Goal: Information Seeking & Learning: Learn about a topic

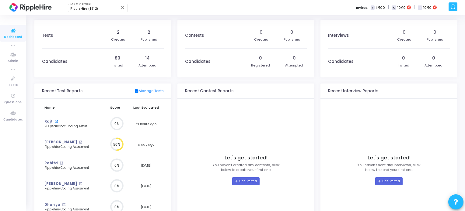
click at [54, 121] on mat-icon "open_in_new" at bounding box center [55, 121] width 3 height 3
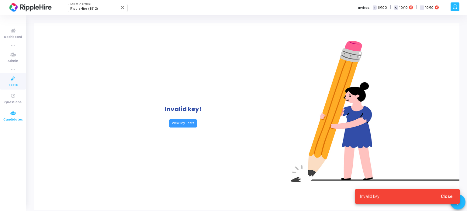
click at [11, 118] on span "Candidates" at bounding box center [12, 119] width 19 height 5
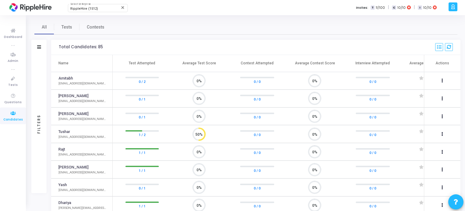
click at [69, 149] on div "Rajt" at bounding box center [82, 150] width 48 height 6
click at [57, 150] on td "Rajt rajtkkapoor57@yopmail.com" at bounding box center [81, 152] width 61 height 18
drag, startPoint x: 58, startPoint y: 149, endPoint x: 120, endPoint y: 150, distance: 62.4
click at [67, 149] on td "Rajt rajtkkapoor57@yopmail.com" at bounding box center [81, 152] width 61 height 18
click at [143, 150] on link "1 / 1" at bounding box center [142, 153] width 7 height 6
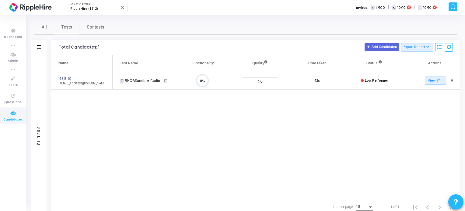
scroll to position [12, 16]
click at [92, 28] on span "Contests" at bounding box center [96, 27] width 18 height 6
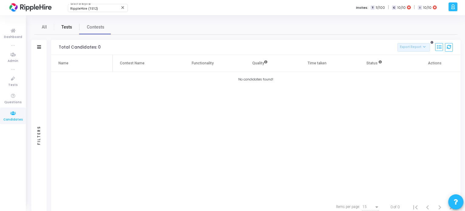
click at [65, 28] on span "Tests" at bounding box center [66, 27] width 11 height 6
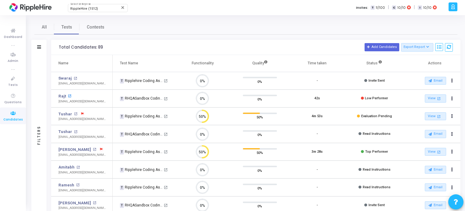
click at [69, 97] on mat-icon "open_in_new" at bounding box center [69, 96] width 3 height 3
click at [45, 26] on span "All" at bounding box center [44, 27] width 5 height 6
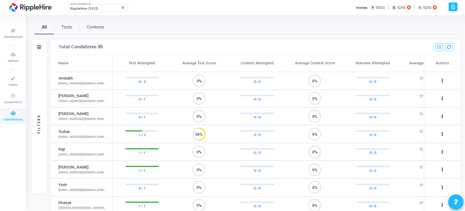
scroll to position [12, 16]
click at [69, 29] on span "Tests" at bounding box center [66, 27] width 11 height 6
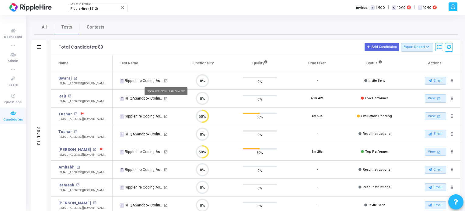
click at [164, 79] on mat-icon "open_in_new" at bounding box center [166, 81] width 4 height 4
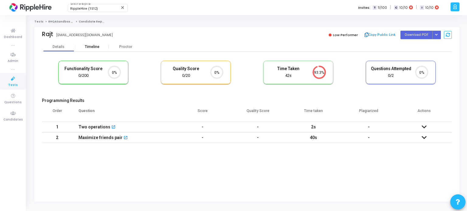
click at [99, 45] on div "Timeline" at bounding box center [92, 47] width 15 height 5
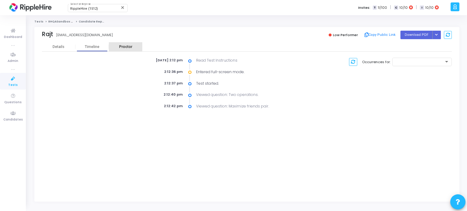
click at [127, 44] on div "Proctor" at bounding box center [125, 46] width 33 height 9
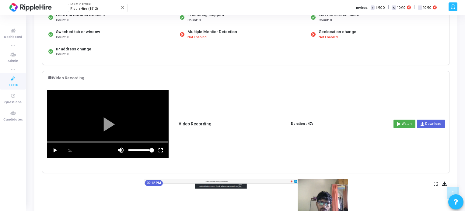
scroll to position [119, 0]
click at [55, 148] on vg-play-pause at bounding box center [54, 150] width 15 height 15
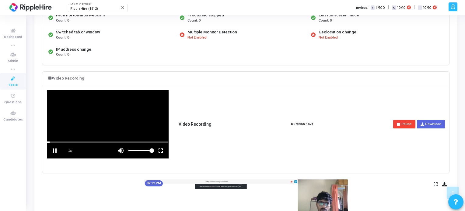
click at [120, 148] on vg-mute at bounding box center [120, 150] width 15 height 15
click at [160, 148] on vg-fullscreen at bounding box center [160, 150] width 15 height 15
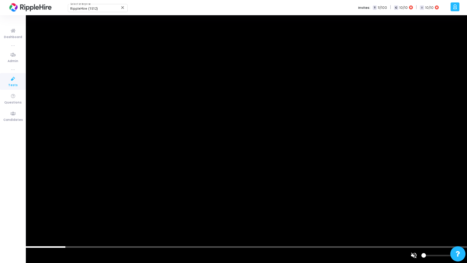
click at [7, 211] on div at bounding box center [233, 131] width 467 height 263
click at [2, 211] on div at bounding box center [233, 131] width 467 height 263
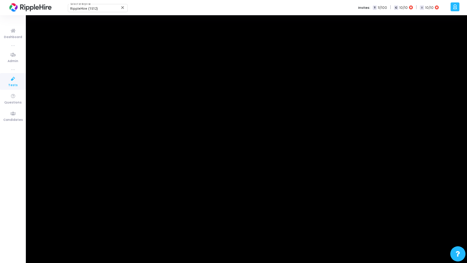
click at [10, 211] on div at bounding box center [233, 131] width 467 height 263
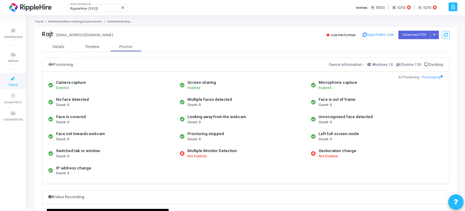
click at [60, 22] on link "RHQASandbox Coding Assessment" at bounding box center [75, 22] width 54 height 4
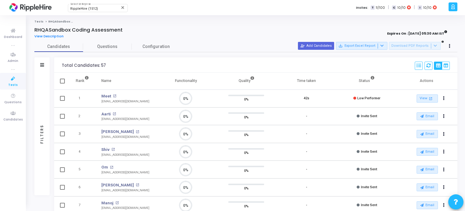
scroll to position [12, 16]
drag, startPoint x: 33, startPoint y: 30, endPoint x: 127, endPoint y: 25, distance: 93.8
click at [127, 25] on div "Tests RHQASandbox Coding Assessment RHQASandbox Coding Assessment View Descript…" at bounding box center [245, 197] width 423 height 354
copy h4 "RHQASandbox Coding Assessment"
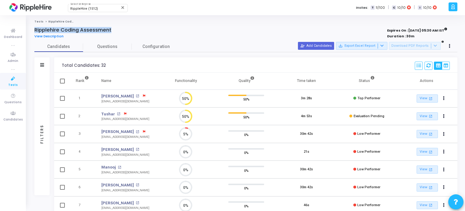
drag, startPoint x: 34, startPoint y: 29, endPoint x: 111, endPoint y: 29, distance: 76.6
click at [111, 29] on div "Ripplehire Coding Assessment View Description Expires On : 01 Jan, 2060 05:30 A…" at bounding box center [245, 200] width 429 height 347
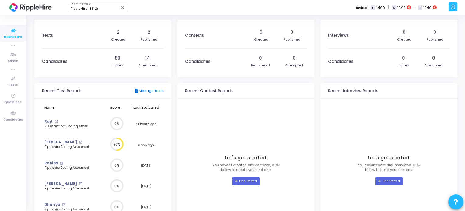
click at [149, 93] on link "description Manage Tests" at bounding box center [149, 91] width 30 height 5
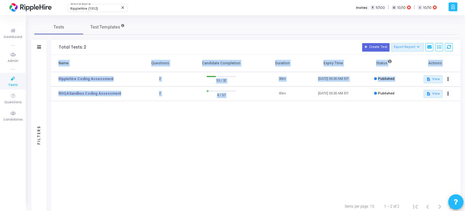
drag, startPoint x: 279, startPoint y: 94, endPoint x: 450, endPoint y: 113, distance: 172.9
click at [450, 113] on div "Name Questions Candidate Completion Duration Expiry Time Status Actions Rippleh…" at bounding box center [255, 126] width 409 height 143
click at [339, 127] on div "Name Questions Candidate Completion Duration Expiry Time Status Actions Rippleh…" at bounding box center [255, 126] width 409 height 143
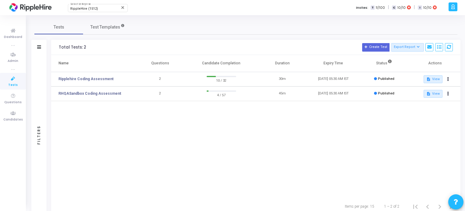
drag, startPoint x: 356, startPoint y: 7, endPoint x: 354, endPoint y: 12, distance: 5.1
click at [354, 12] on div "RippleHire (1512) Select Enterprise close Invites: T 11/100 | C 10/10 | I 10/10" at bounding box center [254, 7] width 386 height 15
click at [100, 24] on span "Test Templates" at bounding box center [105, 27] width 30 height 6
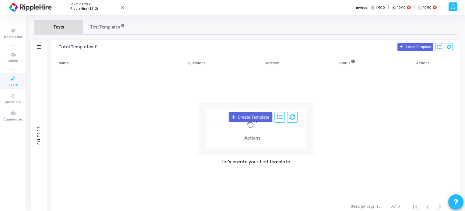
click at [54, 30] on span "Tests" at bounding box center [59, 27] width 11 height 6
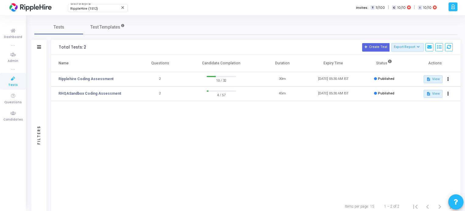
click at [39, 123] on div "Filters" at bounding box center [38, 135] width 5 height 67
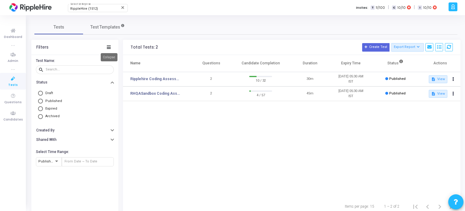
click at [109, 46] on icon at bounding box center [109, 47] width 4 height 3
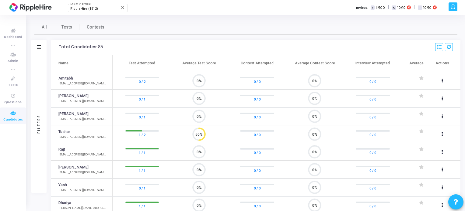
click at [172, 171] on td "0%" at bounding box center [199, 170] width 58 height 18
click at [141, 150] on link "1 / 1" at bounding box center [142, 153] width 7 height 6
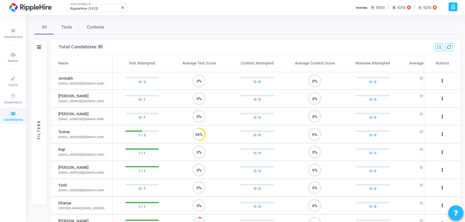
scroll to position [2, 2]
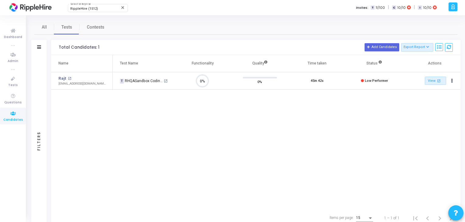
scroll to position [2, 2]
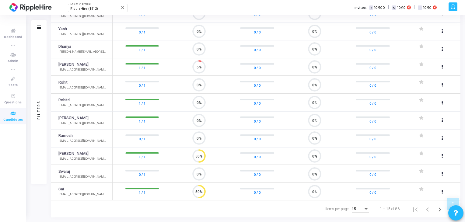
click at [143, 190] on link "1 / 1" at bounding box center [142, 192] width 7 height 6
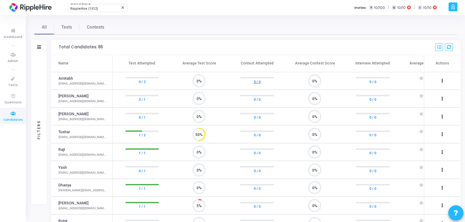
click at [254, 83] on link "0 / 0" at bounding box center [257, 81] width 7 height 6
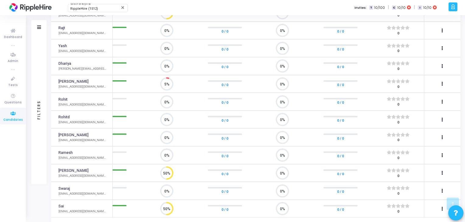
scroll to position [0, 35]
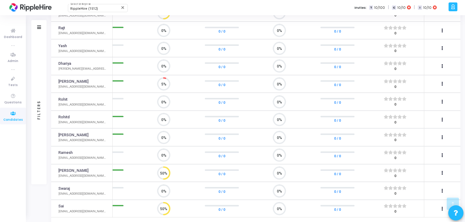
click at [404, 205] on span at bounding box center [404, 206] width 5 height 4
click at [395, 205] on span at bounding box center [395, 206] width 5 height 4
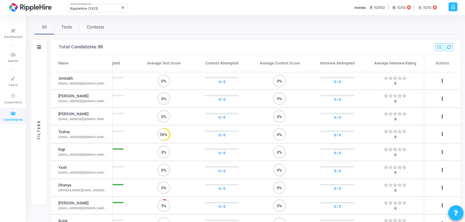
click at [399, 78] on span at bounding box center [399, 78] width 5 height 4
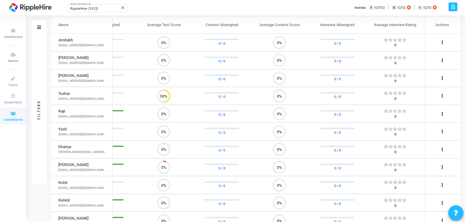
scroll to position [139, 0]
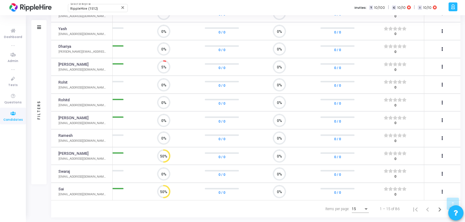
click at [395, 188] on span at bounding box center [395, 189] width 5 height 4
click at [402, 187] on span at bounding box center [404, 189] width 5 height 4
click at [402, 188] on span at bounding box center [404, 189] width 5 height 4
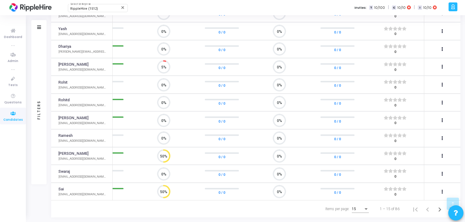
click at [356, 208] on div "15" at bounding box center [358, 209] width 12 height 4
click at [358, 206] on span "50" at bounding box center [360, 205] width 17 height 11
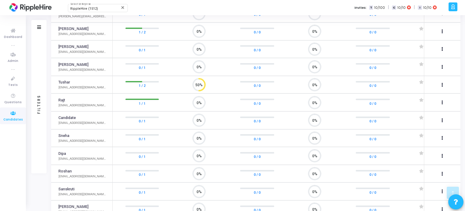
scroll to position [2, 2]
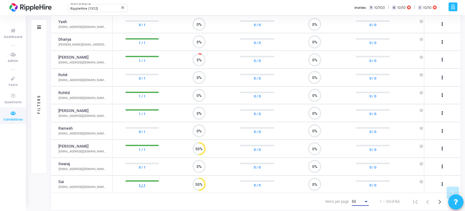
click at [141, 182] on link "1 / 1" at bounding box center [142, 185] width 7 height 6
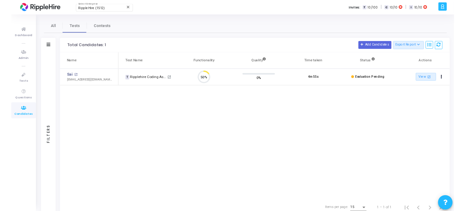
scroll to position [12, 16]
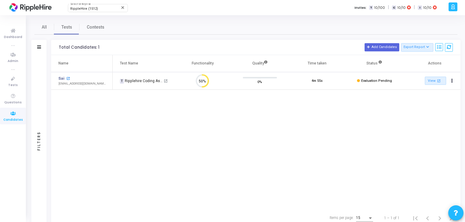
click at [68, 77] on mat-icon "open_in_new" at bounding box center [67, 78] width 3 height 3
click at [204, 86] on icon at bounding box center [205, 81] width 6 height 12
click at [206, 76] on icon at bounding box center [205, 81] width 6 height 12
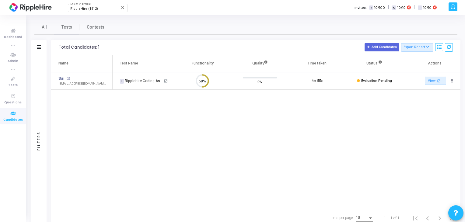
click at [206, 76] on icon at bounding box center [205, 81] width 6 height 12
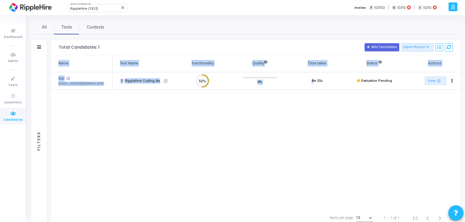
drag, startPoint x: 308, startPoint y: 78, endPoint x: 325, endPoint y: 118, distance: 42.8
click at [325, 118] on div "Name Test Name Functionality Quality Time taken Status Actions Sai open_in_new …" at bounding box center [255, 132] width 409 height 155
click at [303, 109] on div "Name Test Name Functionality Quality Time taken Status Actions Sai open_in_new …" at bounding box center [255, 132] width 409 height 155
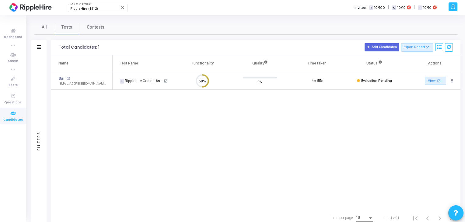
drag, startPoint x: 310, startPoint y: 82, endPoint x: 336, endPoint y: 95, distance: 28.6
click at [335, 84] on td "4m 55s" at bounding box center [316, 81] width 57 height 18
click at [349, 125] on div "Name Test Name Functionality Quality Time taken Status Actions Sai open_in_new …" at bounding box center [255, 132] width 409 height 155
click at [436, 80] on mat-icon "open_in_new" at bounding box center [438, 80] width 5 height 5
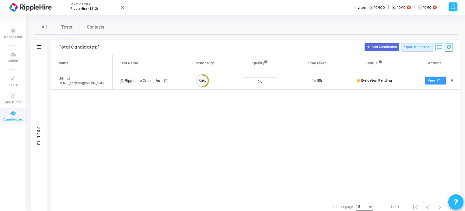
scroll to position [2, 2]
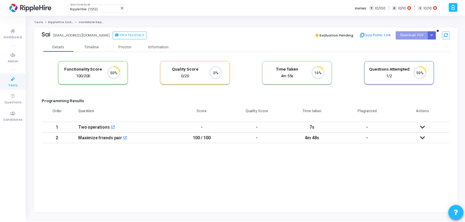
scroll to position [2, 2]
click at [425, 139] on icon at bounding box center [424, 138] width 5 height 4
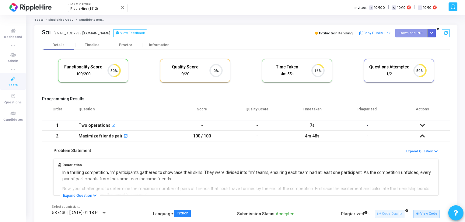
scroll to position [0, 0]
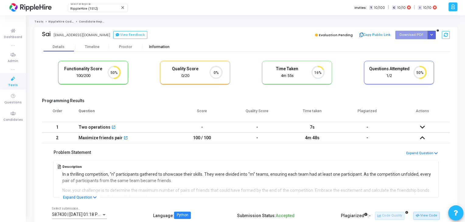
click at [157, 44] on div "Information" at bounding box center [158, 46] width 33 height 9
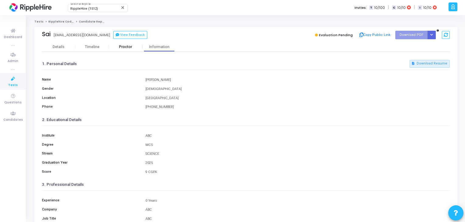
click at [120, 48] on div "Proctor" at bounding box center [125, 47] width 33 height 5
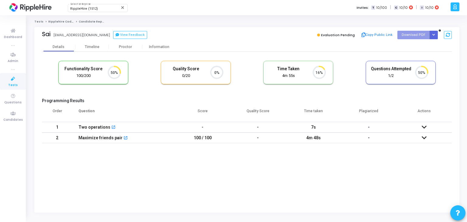
scroll to position [2, 2]
click at [449, 36] on icon at bounding box center [448, 35] width 4 height 4
click at [434, 33] on icon "Button group with nested dropdown" at bounding box center [433, 34] width 3 height 3
click at [131, 48] on div "Proctor" at bounding box center [125, 47] width 33 height 5
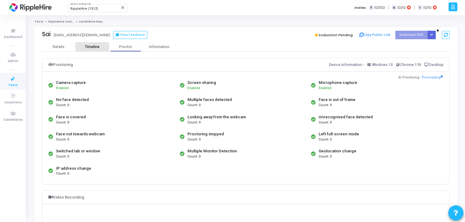
click at [91, 43] on div "Timeline" at bounding box center [91, 46] width 33 height 9
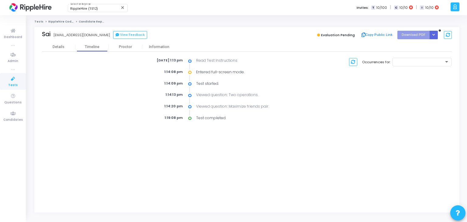
click at [191, 118] on icon at bounding box center [189, 118] width 3 height 6
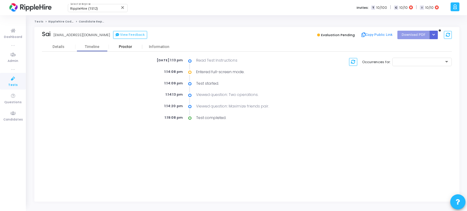
click at [124, 47] on div "Proctor" at bounding box center [125, 47] width 33 height 5
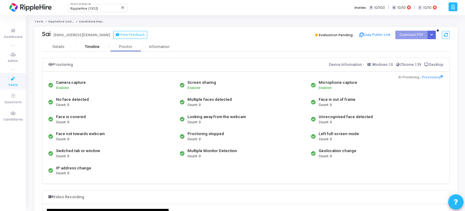
click at [91, 47] on div "Timeline" at bounding box center [92, 47] width 15 height 5
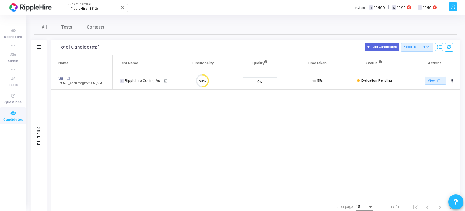
scroll to position [2, 2]
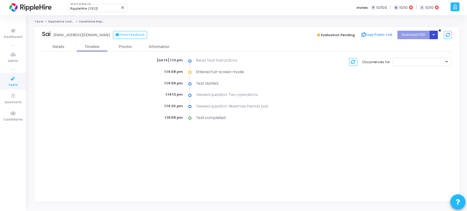
click at [435, 35] on icon "Button group with nested dropdown" at bounding box center [433, 34] width 3 height 3
click at [346, 47] on div "Details Timeline Proctor Information" at bounding box center [247, 46] width 410 height 9
click at [448, 34] on icon at bounding box center [448, 35] width 4 height 4
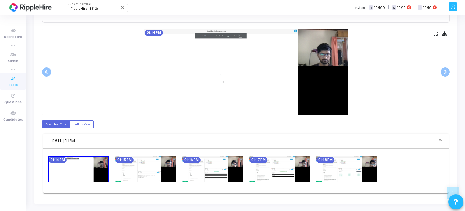
scroll to position [271, 0]
